Goal: Check status: Check status

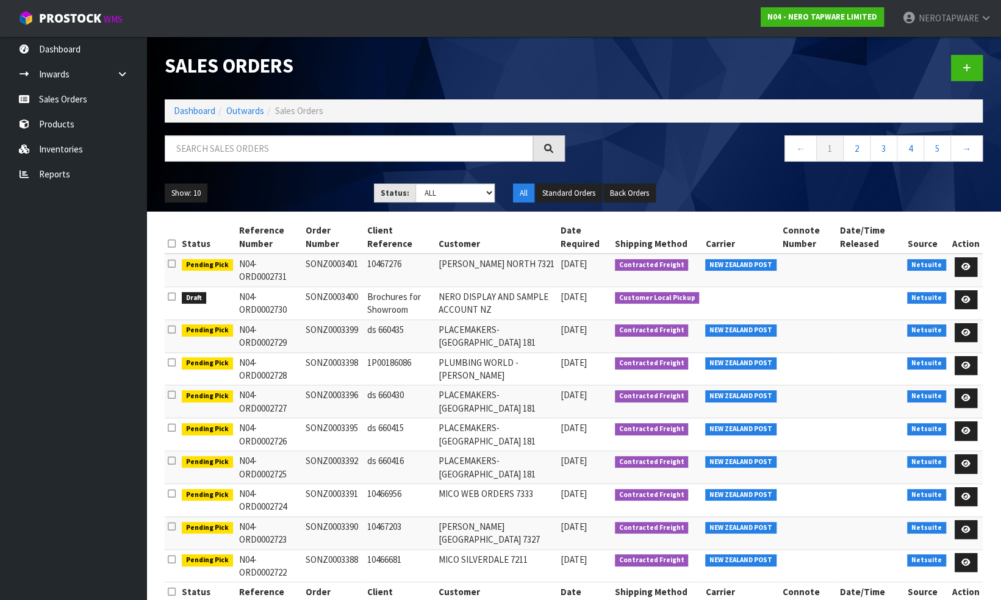
drag, startPoint x: 194, startPoint y: 284, endPoint x: 534, endPoint y: 294, distance: 340.5
click at [534, 294] on tbody "Pending Pick N04-ORD0002731 SONZ0003401 10467276 MICO PALMERSTON NORTH 7321 04/…" at bounding box center [574, 418] width 818 height 329
click at [432, 307] on td "Brochures for Showroom" at bounding box center [399, 303] width 71 height 33
click at [961, 296] on icon at bounding box center [965, 300] width 9 height 8
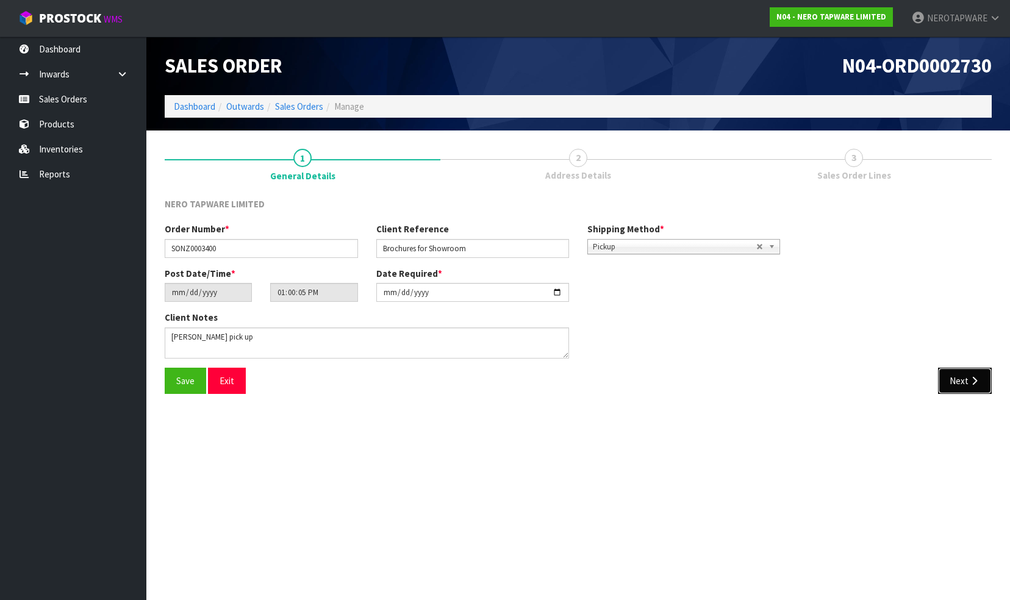
click at [959, 375] on button "Next" at bounding box center [965, 381] width 54 height 26
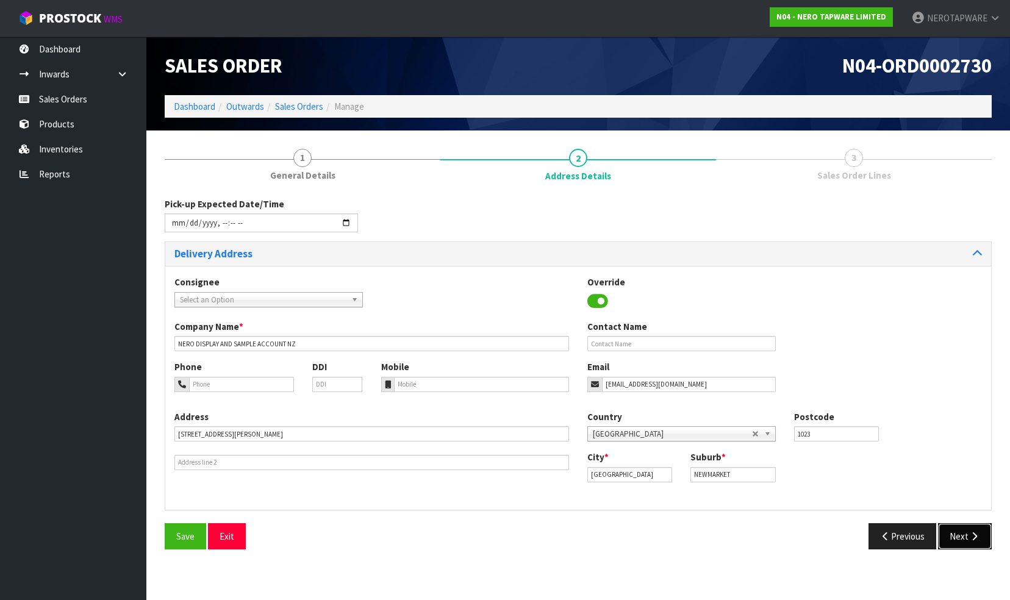
click at [953, 532] on button "Next" at bounding box center [965, 536] width 54 height 26
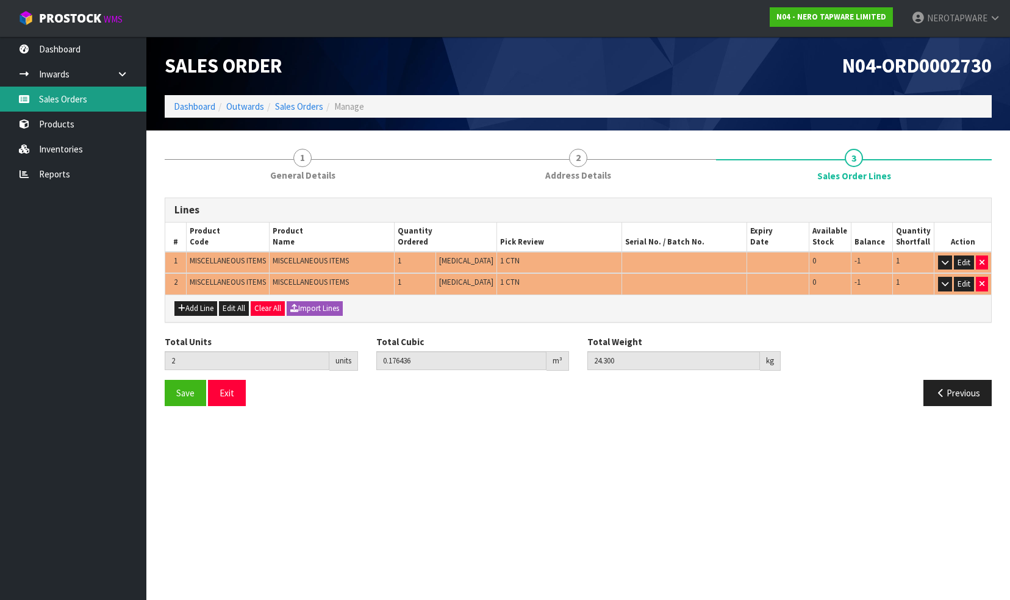
click at [65, 98] on link "Sales Orders" at bounding box center [73, 99] width 146 height 25
